Goal: Information Seeking & Learning: Learn about a topic

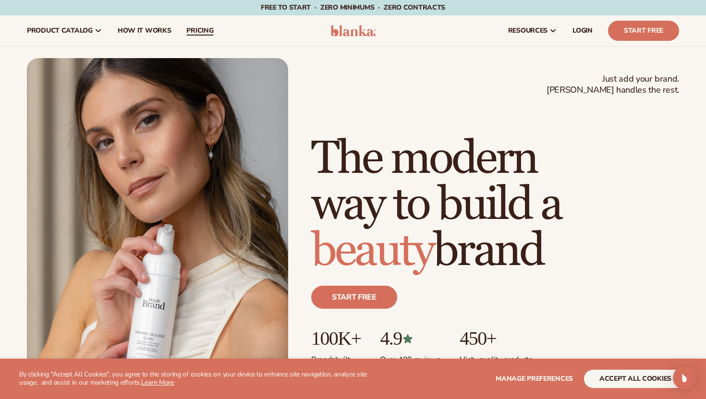
click at [209, 29] on span "pricing" at bounding box center [199, 31] width 27 height 8
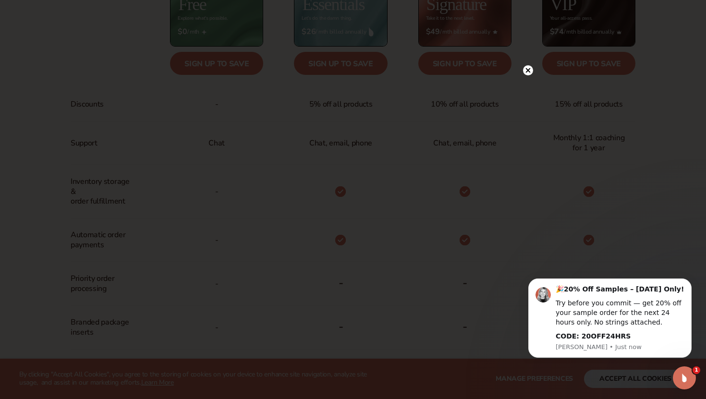
scroll to position [443, 0]
click at [530, 89] on circle at bounding box center [528, 90] width 10 height 10
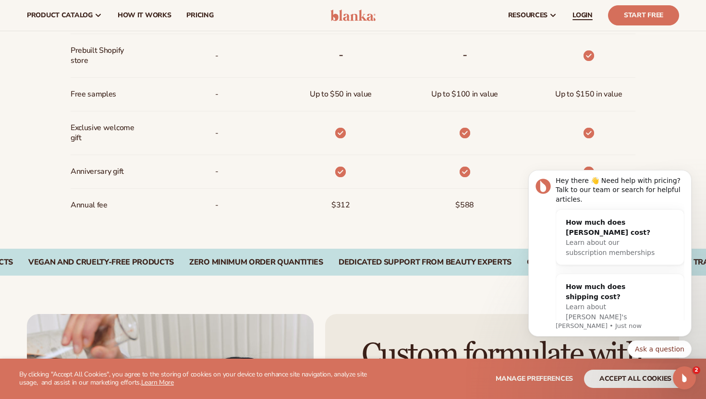
scroll to position [742, 0]
